Goal: Book appointment/travel/reservation

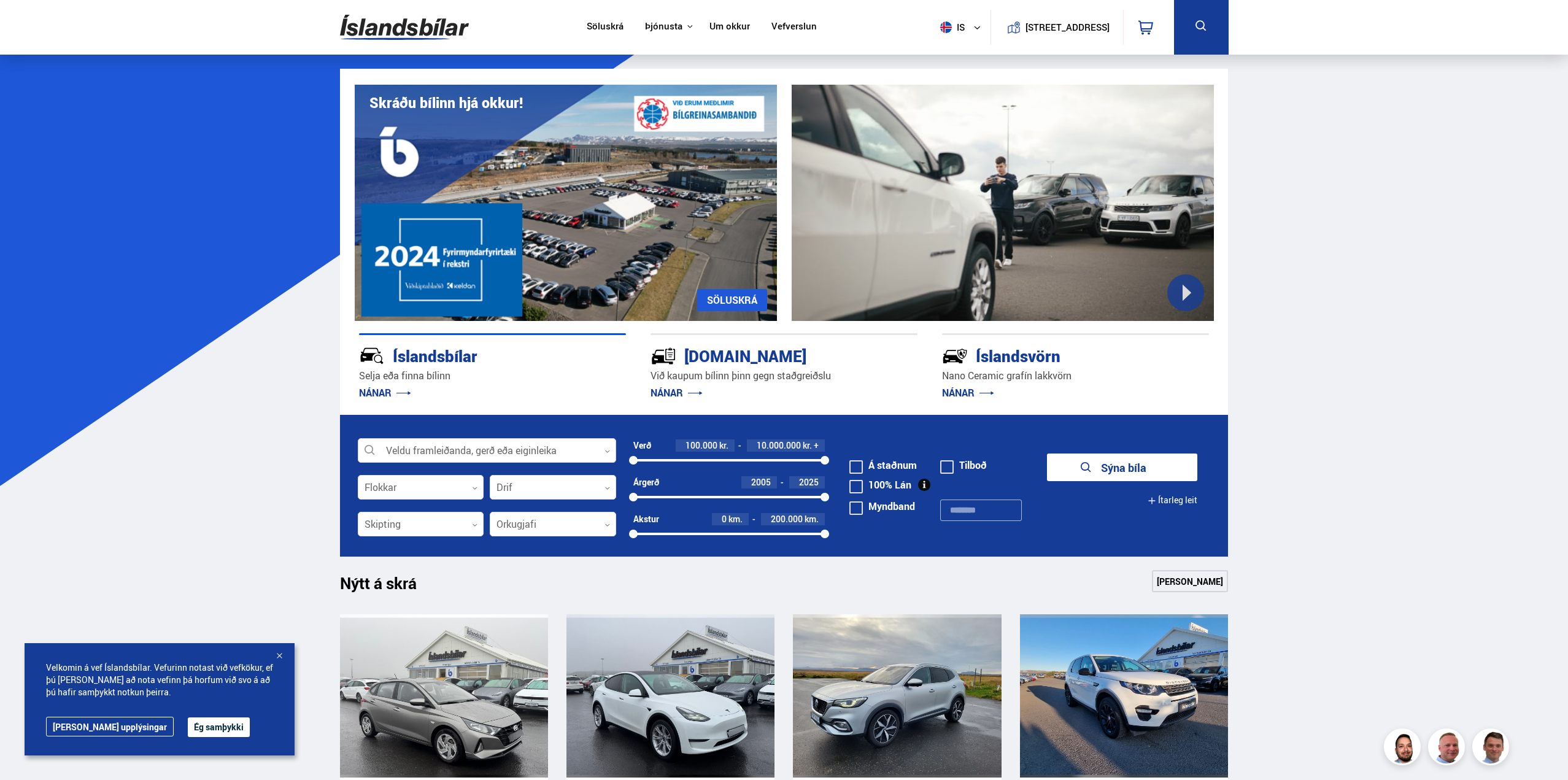
click at [486, 454] on div at bounding box center [487, 451] width 259 height 25
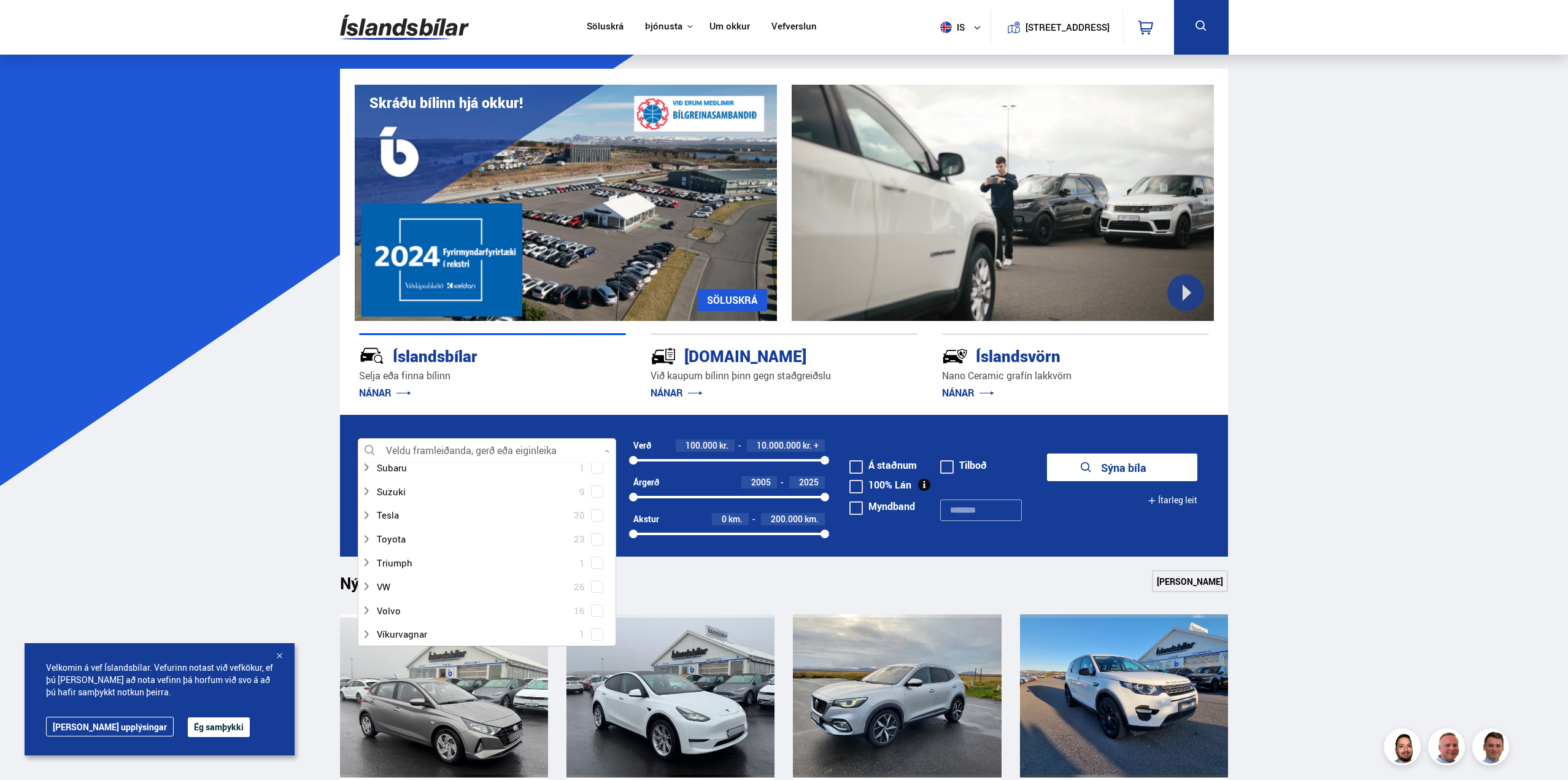
scroll to position [859, 0]
click at [395, 616] on div at bounding box center [475, 612] width 227 height 18
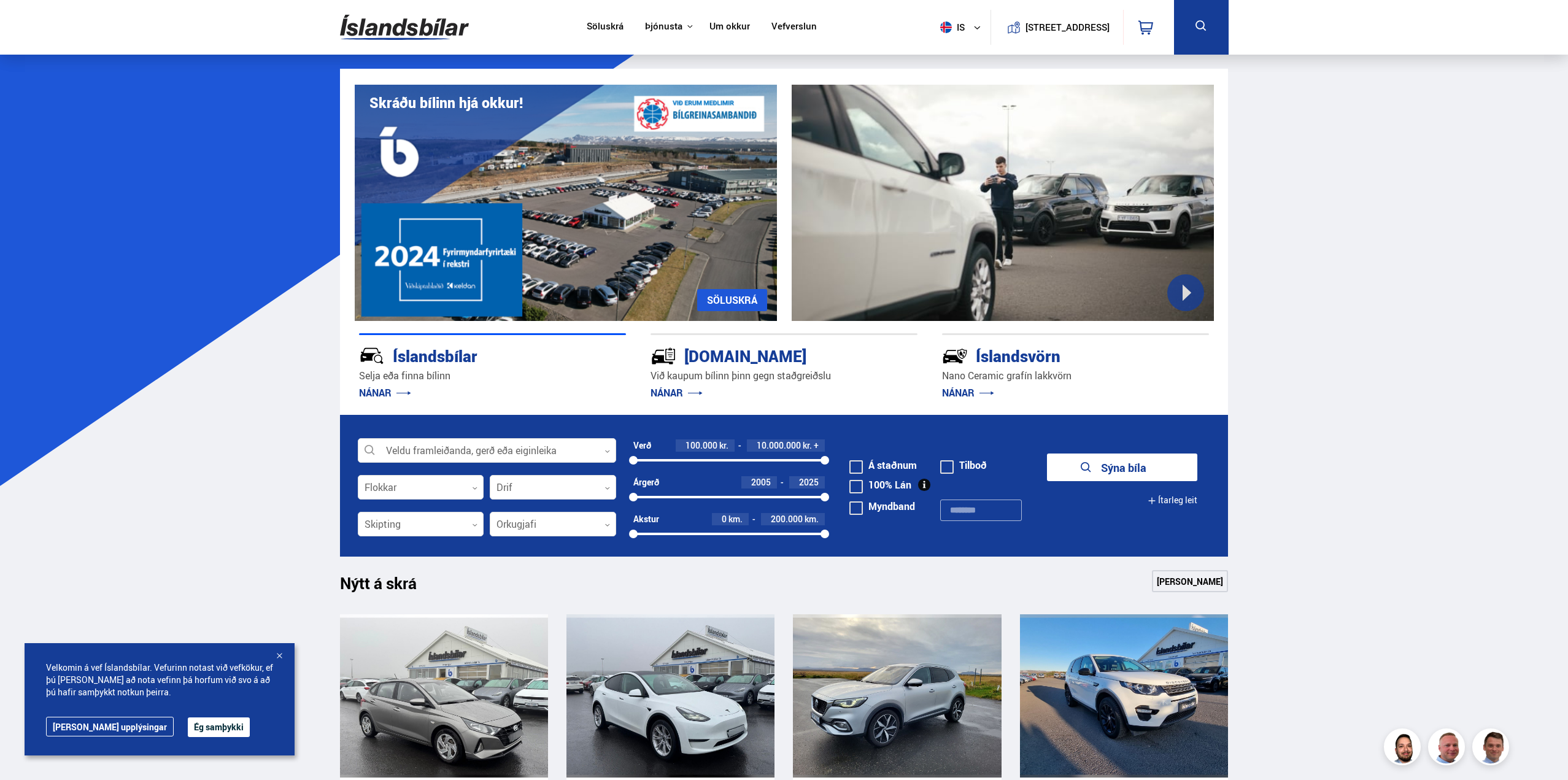
click at [1111, 471] on button "Sýna bíla" at bounding box center [1122, 467] width 150 height 27
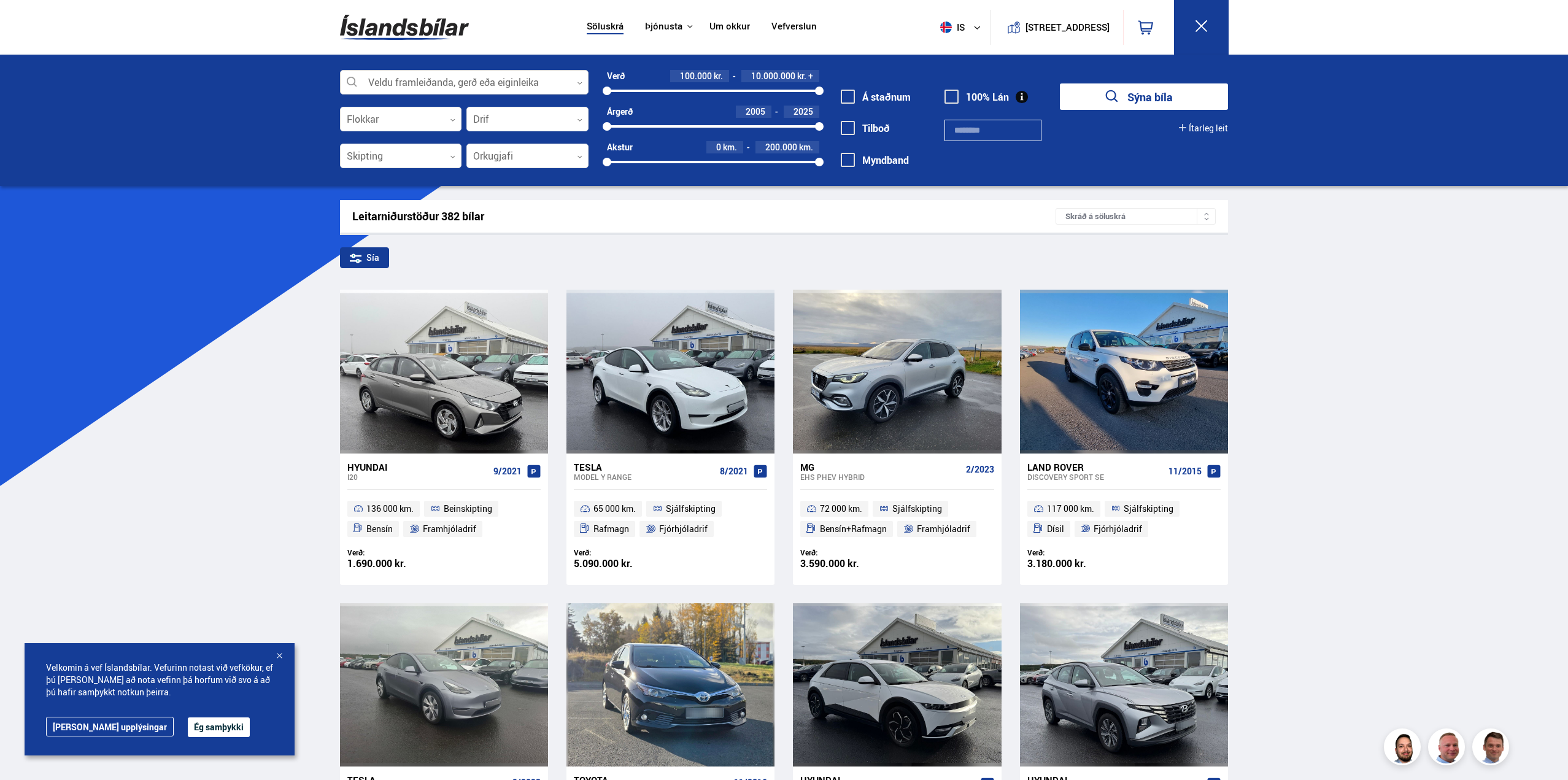
click at [472, 78] on div at bounding box center [464, 83] width 249 height 25
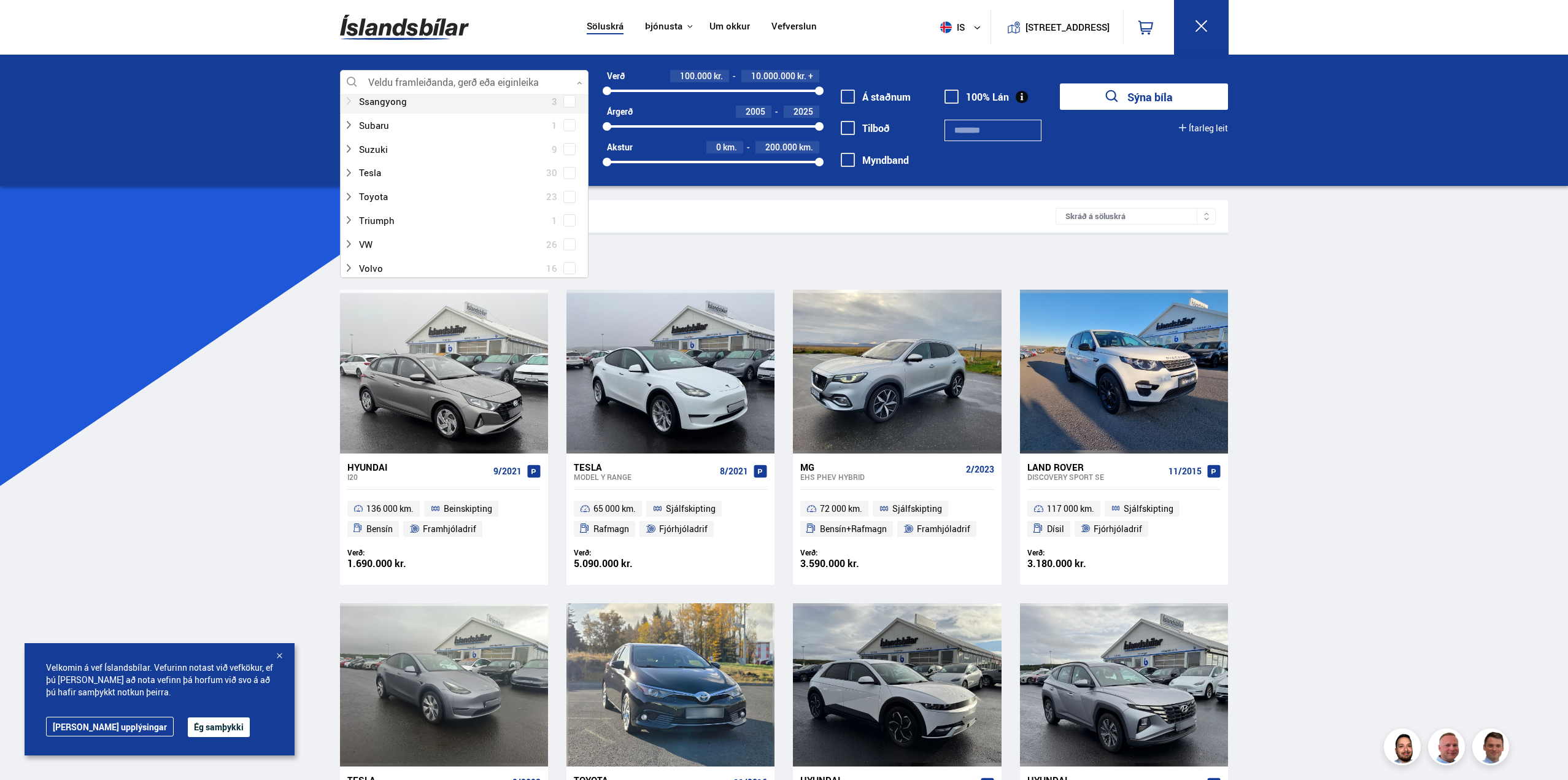
scroll to position [920, 0]
click at [567, 182] on span at bounding box center [570, 183] width 5 height 5
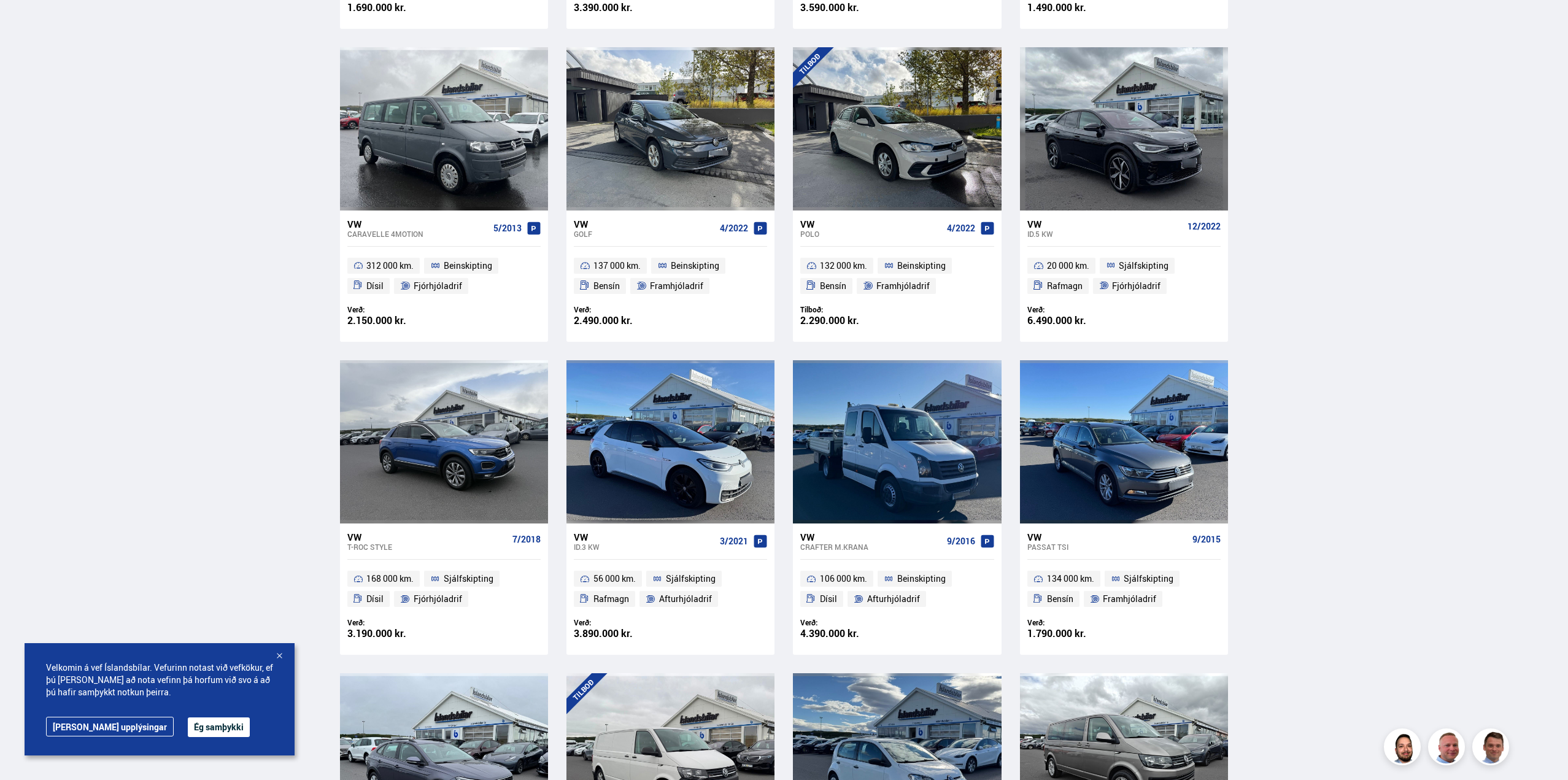
scroll to position [368, 0]
